Goal: Check status: Check status

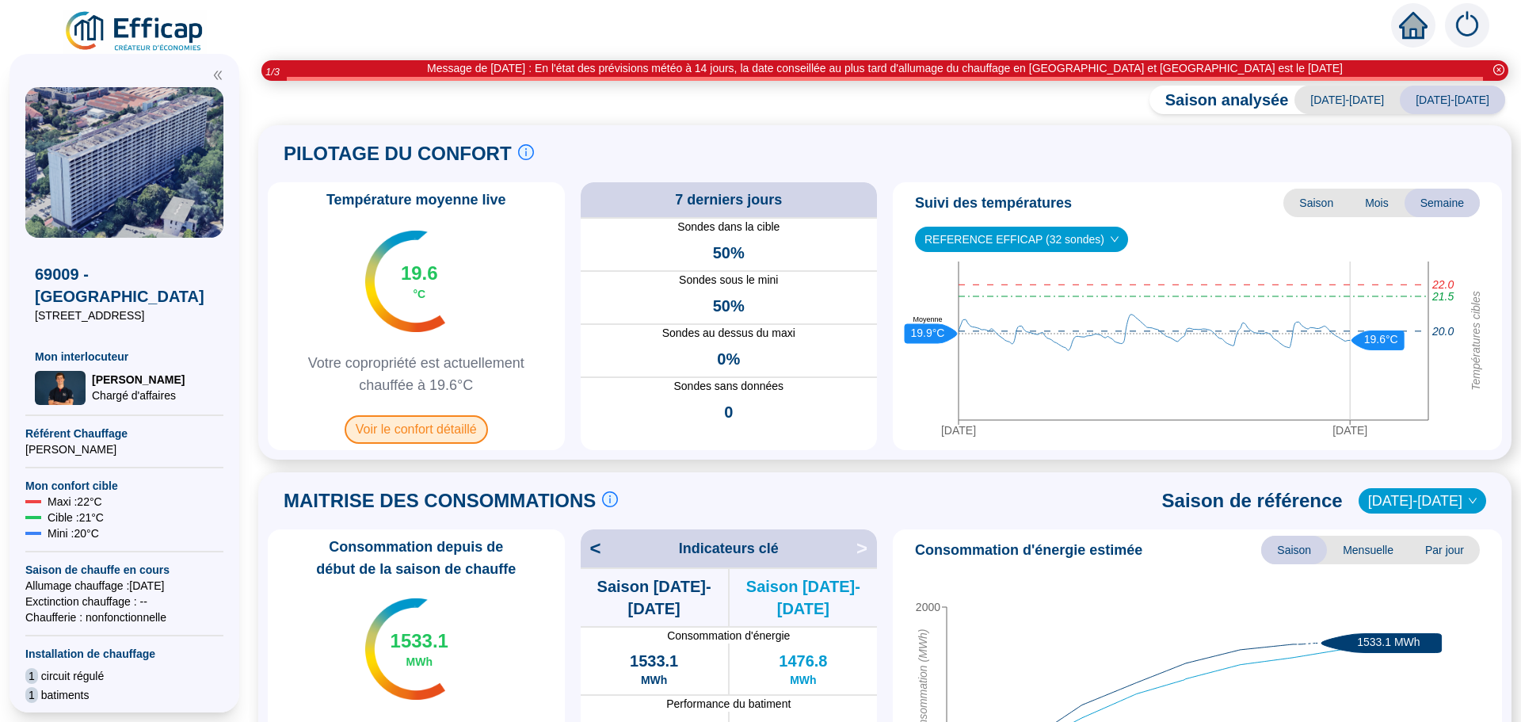
click at [416, 425] on span "Voir le confort détaillé" at bounding box center [416, 429] width 143 height 29
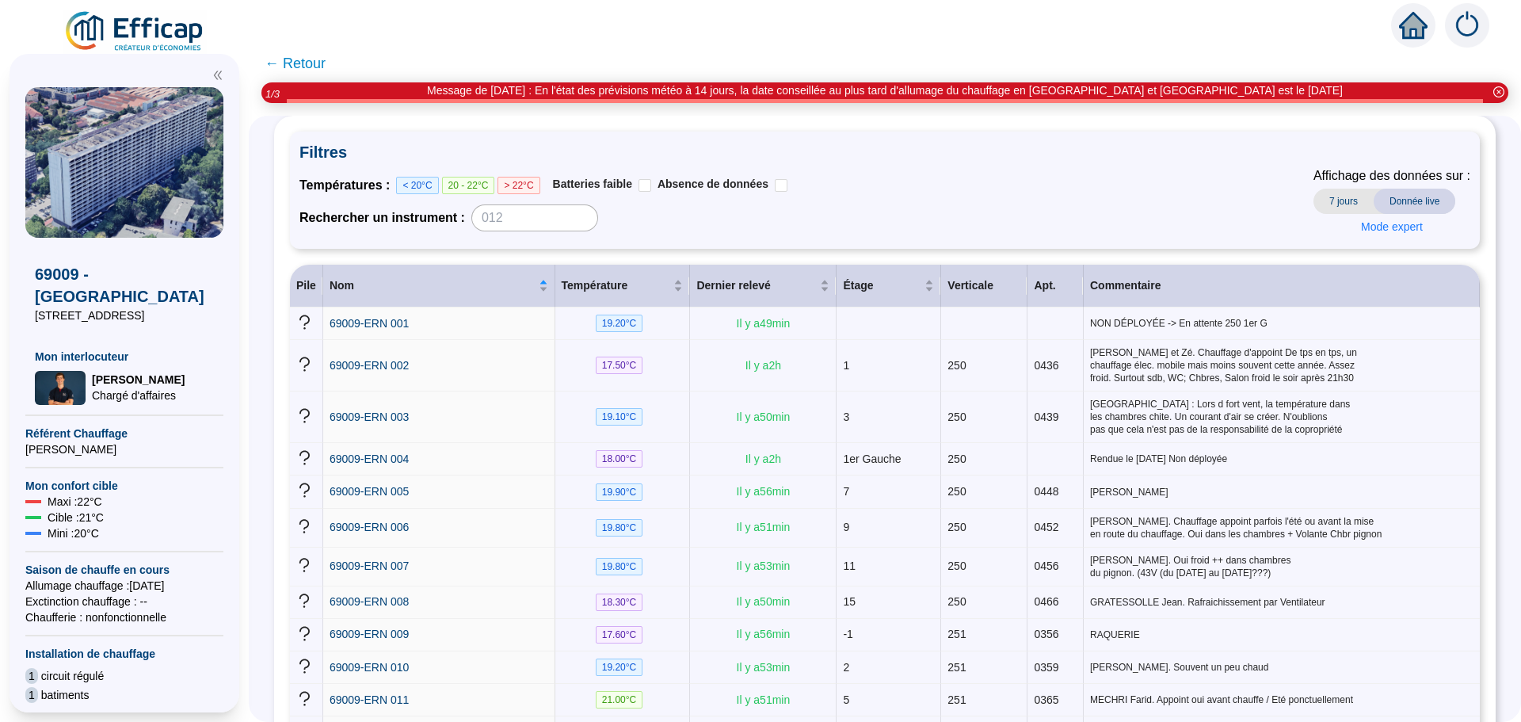
scroll to position [158, 0]
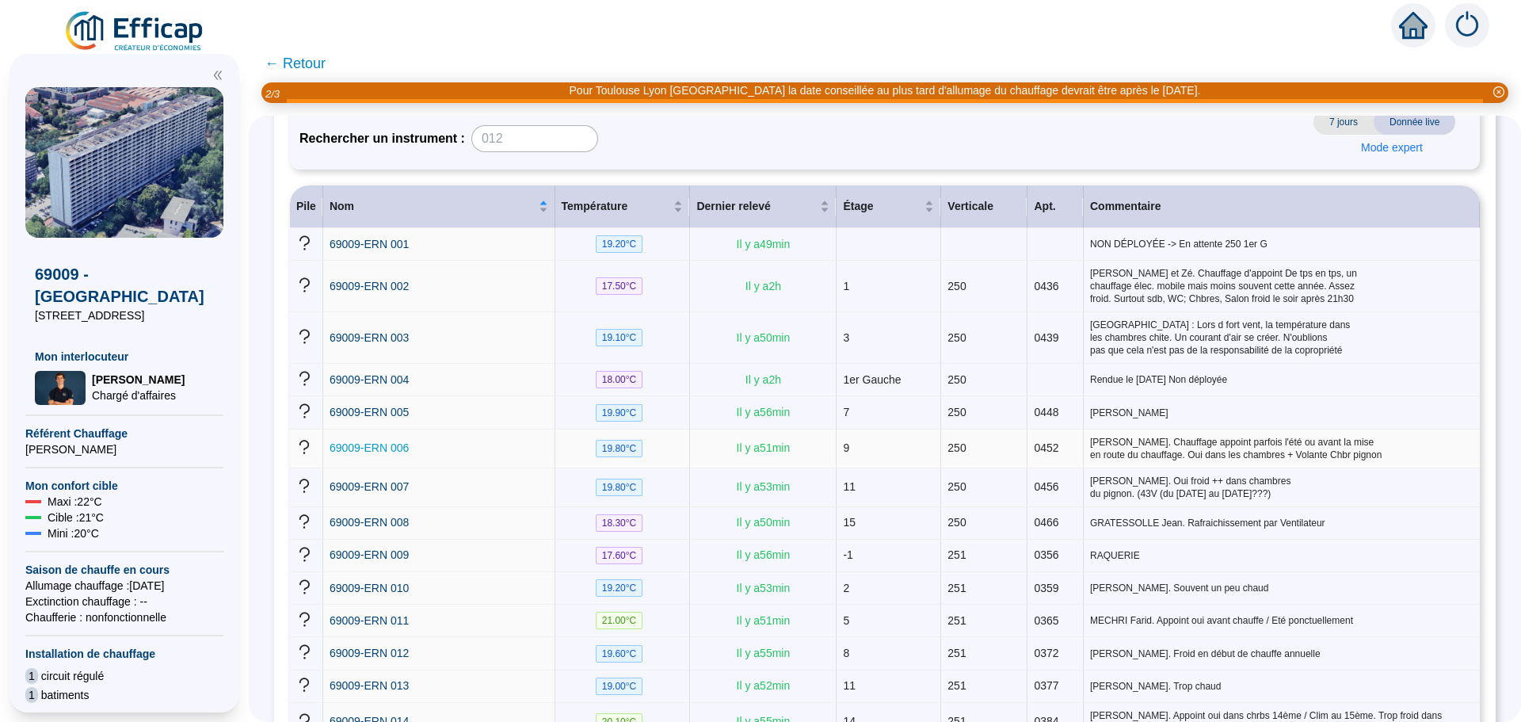
click at [394, 441] on span "69009-ERN 006" at bounding box center [369, 447] width 79 height 13
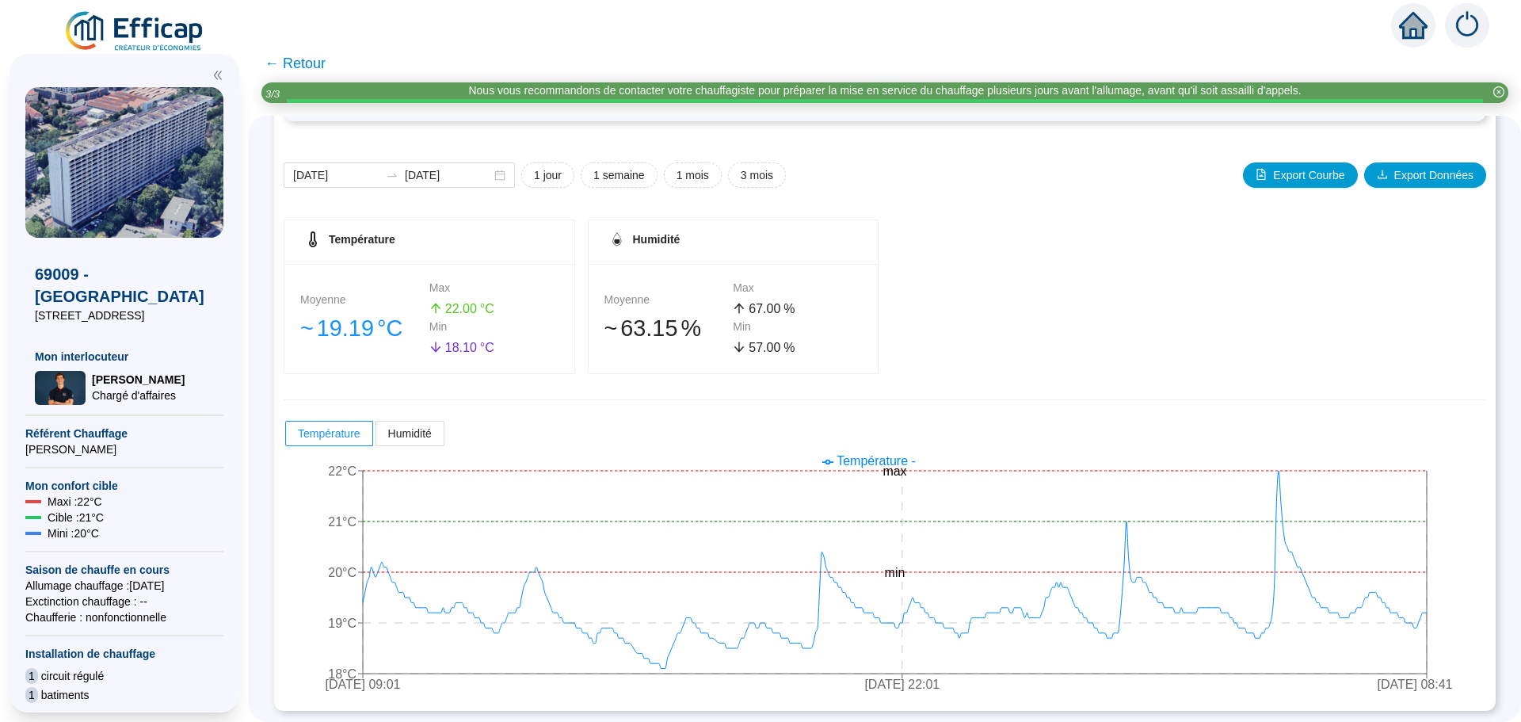
scroll to position [158, 0]
click at [309, 67] on span "← Retour" at bounding box center [295, 63] width 61 height 22
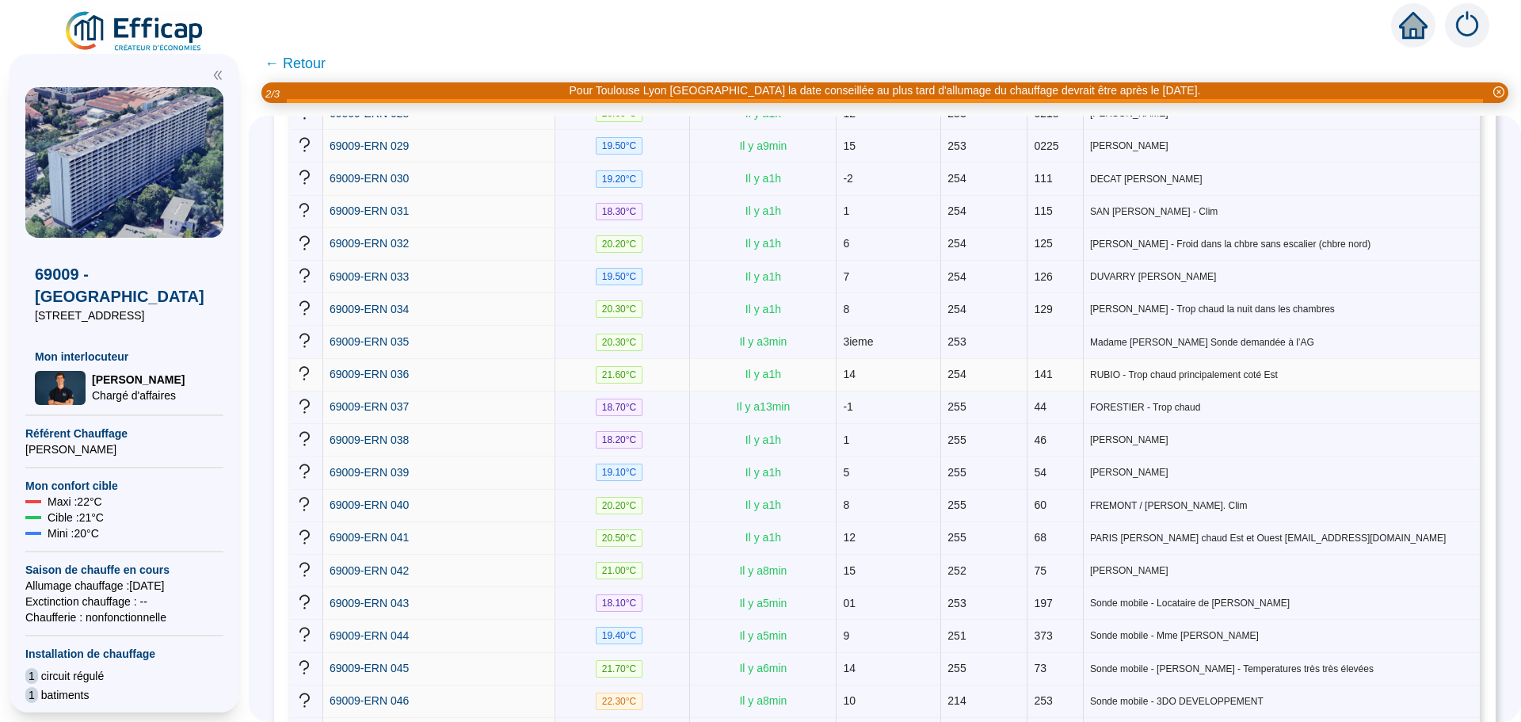
scroll to position [1268, 0]
